Goal: Register for event/course

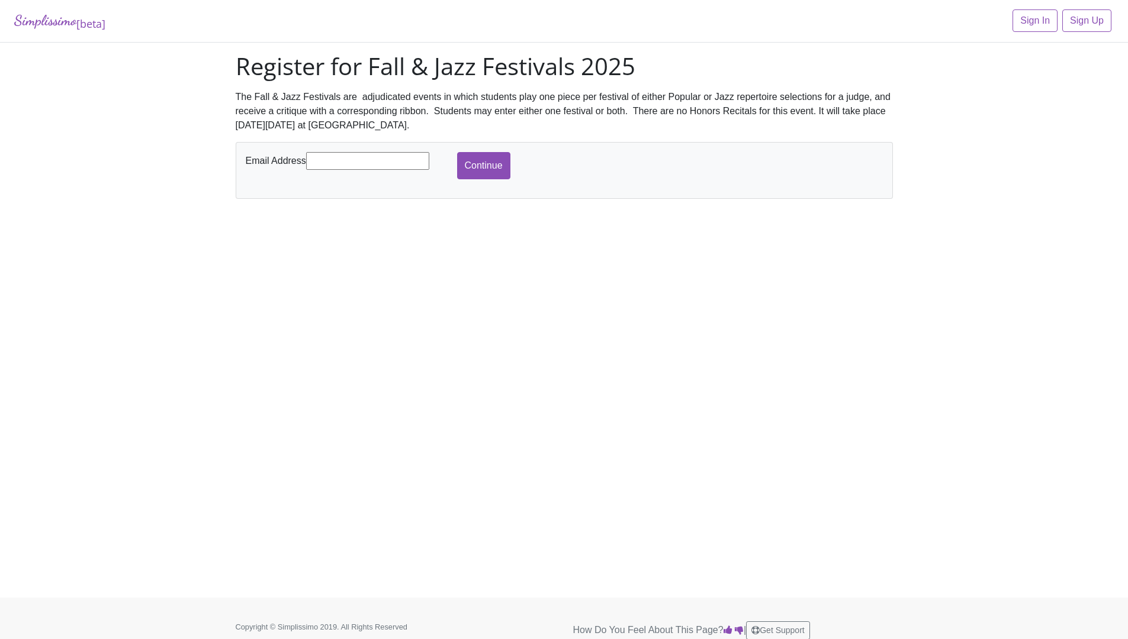
click at [340, 155] on input "text" at bounding box center [367, 161] width 123 height 18
type input "helentian2002@yahoo.com"
click at [482, 172] on input "Continue" at bounding box center [483, 165] width 53 height 27
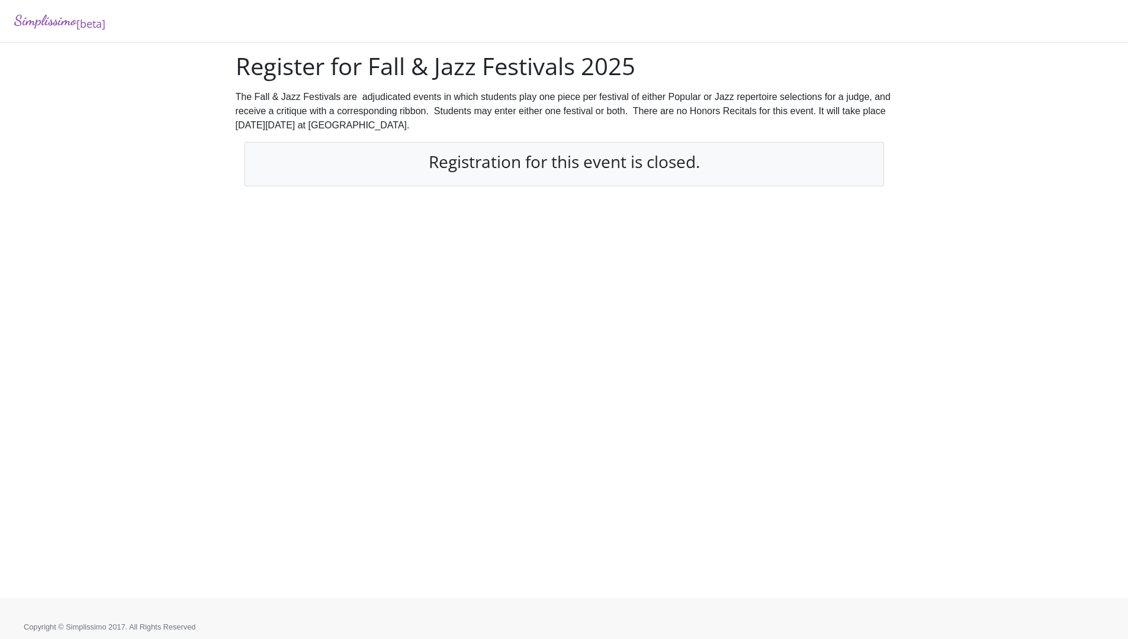
click at [949, 144] on div "Simplissimo [beta] Register for Fall & Jazz Festivals 2025 The Fall & Jazz Fest…" at bounding box center [564, 299] width 1128 height 598
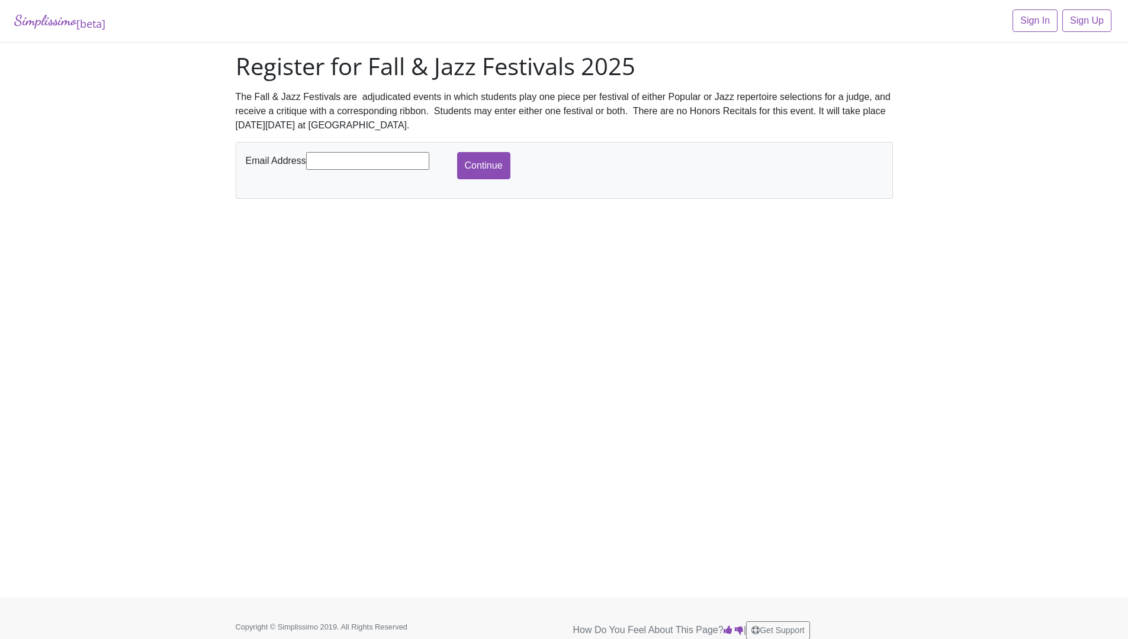
click at [332, 162] on input "text" at bounding box center [367, 161] width 123 height 18
type input "helentian2002@yahoo.com"
click at [465, 172] on input "Continue" at bounding box center [483, 165] width 53 height 27
